Goal: Task Accomplishment & Management: Manage account settings

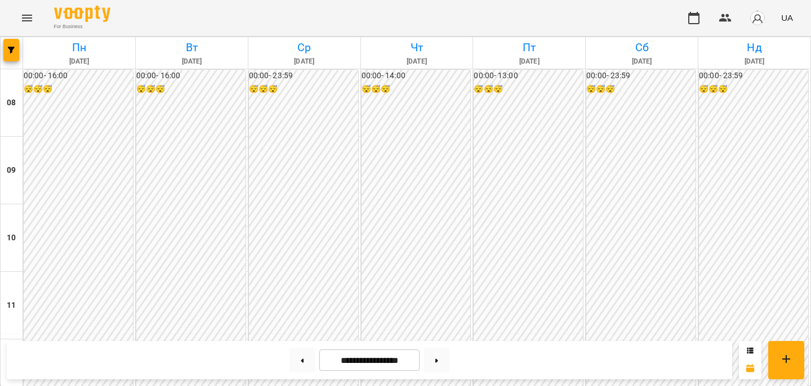
scroll to position [537, 0]
click at [27, 17] on icon "Menu" at bounding box center [27, 18] width 14 height 14
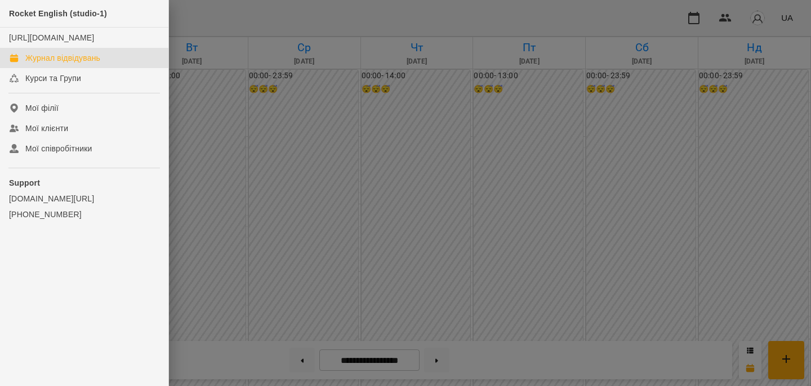
click at [274, 110] on div at bounding box center [405, 193] width 811 height 386
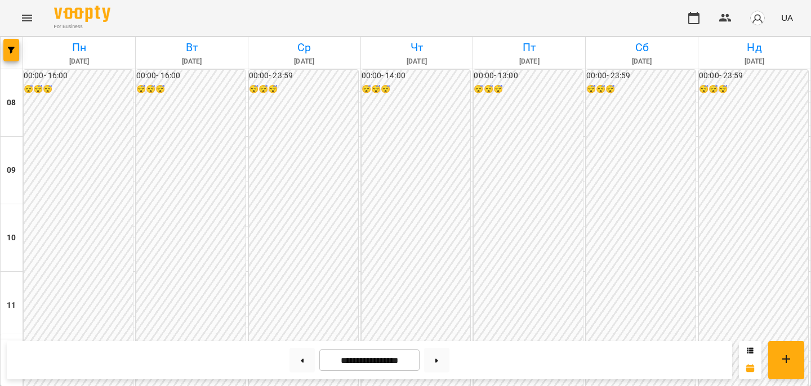
click at [755, 24] on img "button" at bounding box center [758, 18] width 16 height 16
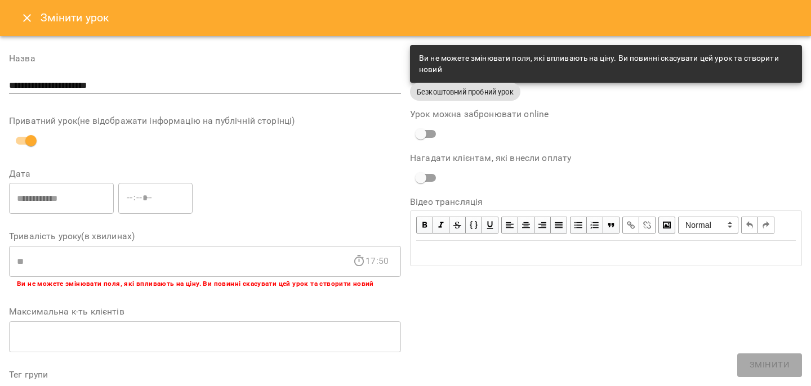
click at [25, 20] on icon "Close" at bounding box center [27, 18] width 8 height 8
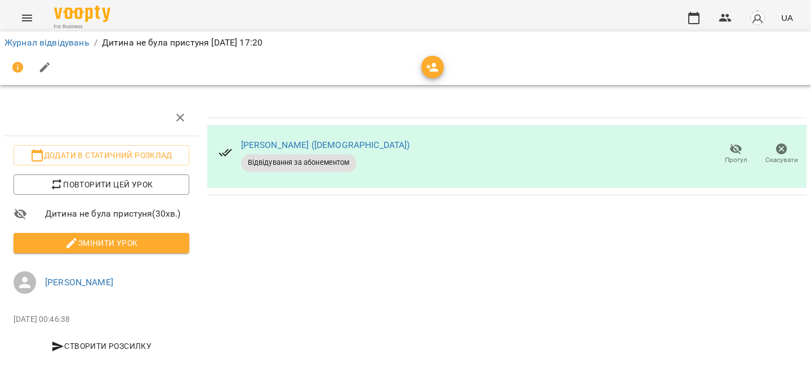
click at [754, 17] on img "button" at bounding box center [758, 18] width 16 height 16
